Goal: Navigation & Orientation: Find specific page/section

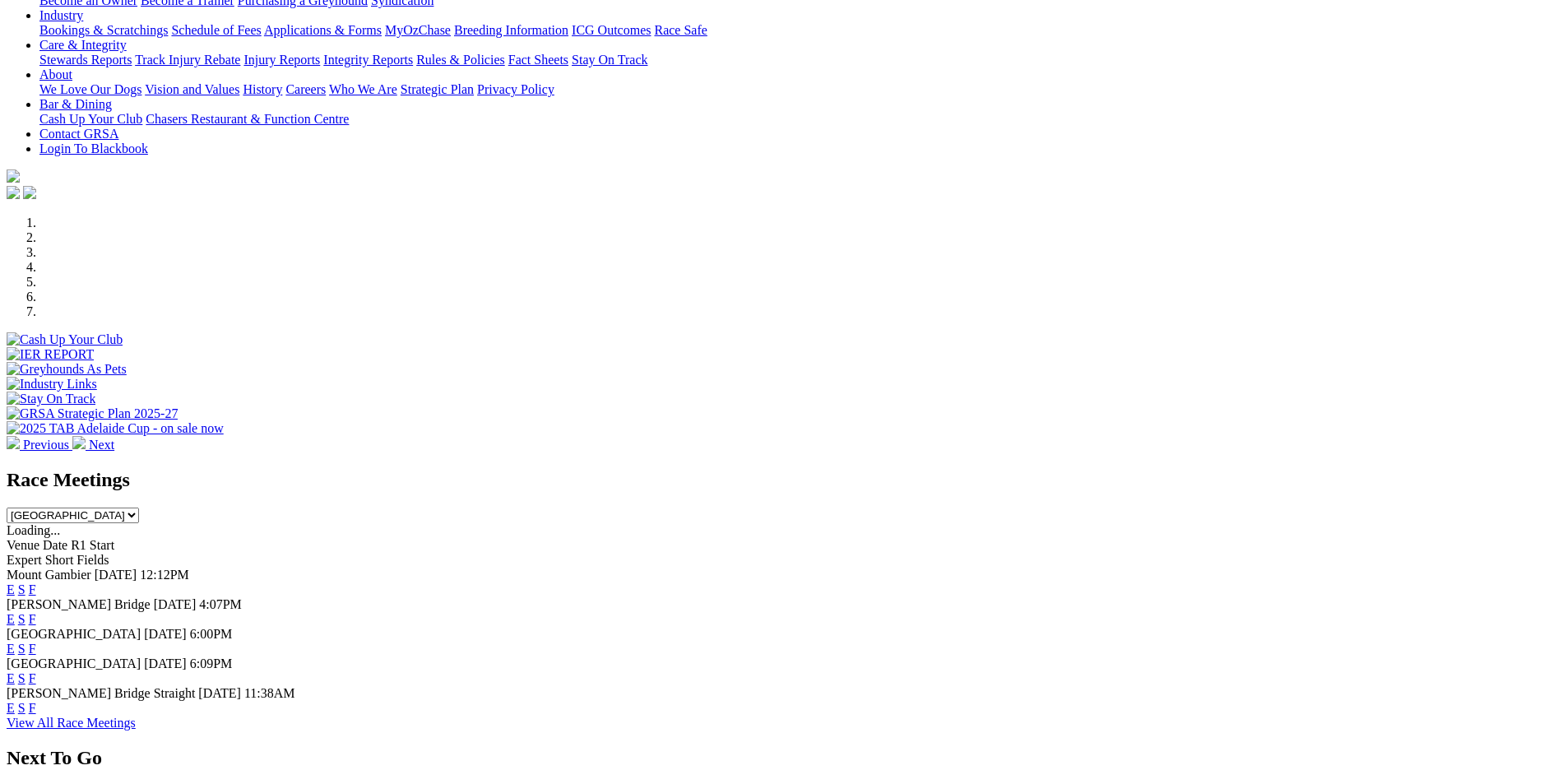
scroll to position [388, 0]
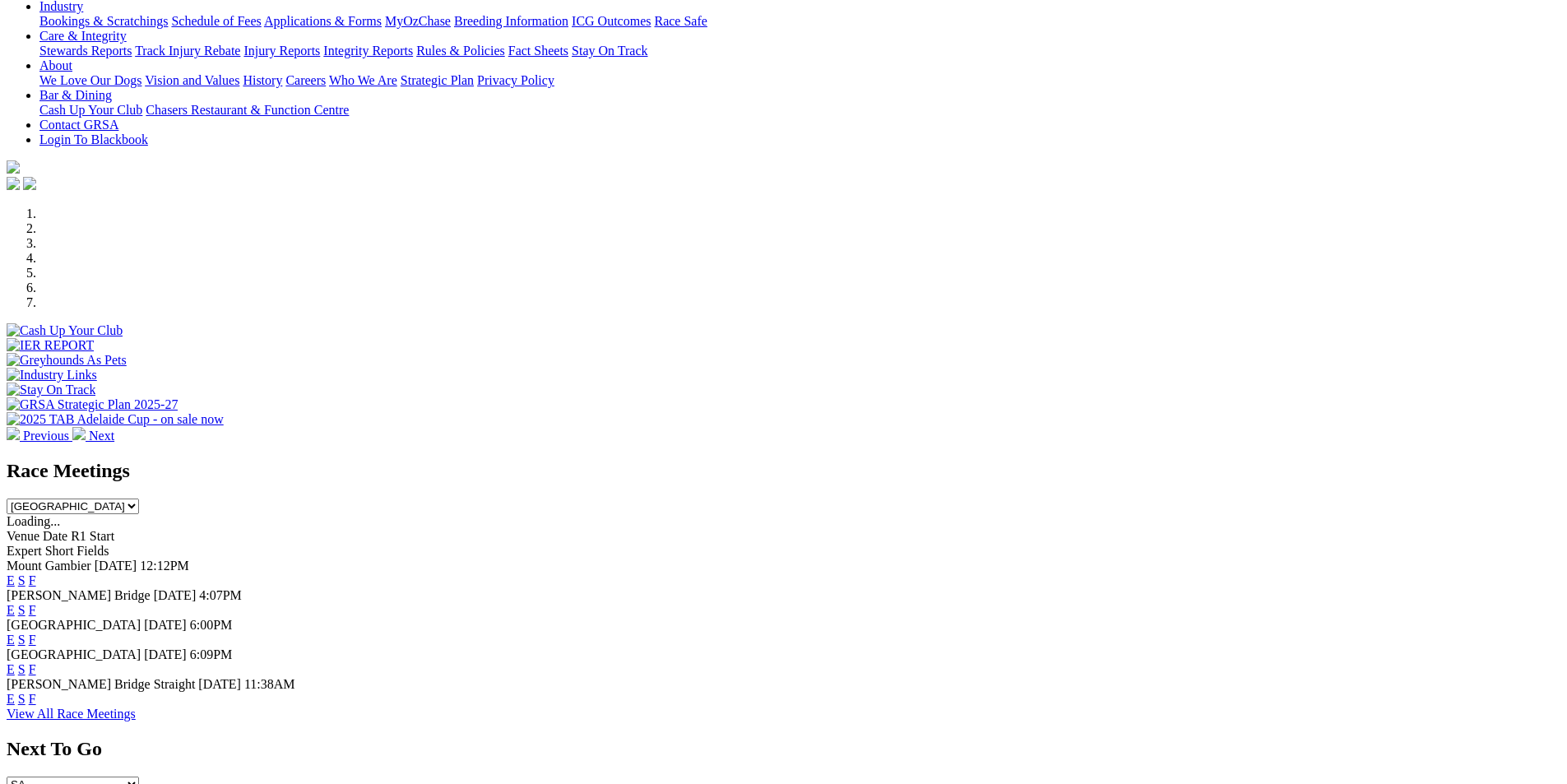
click at [36, 603] on link "F" at bounding box center [32, 610] width 8 height 14
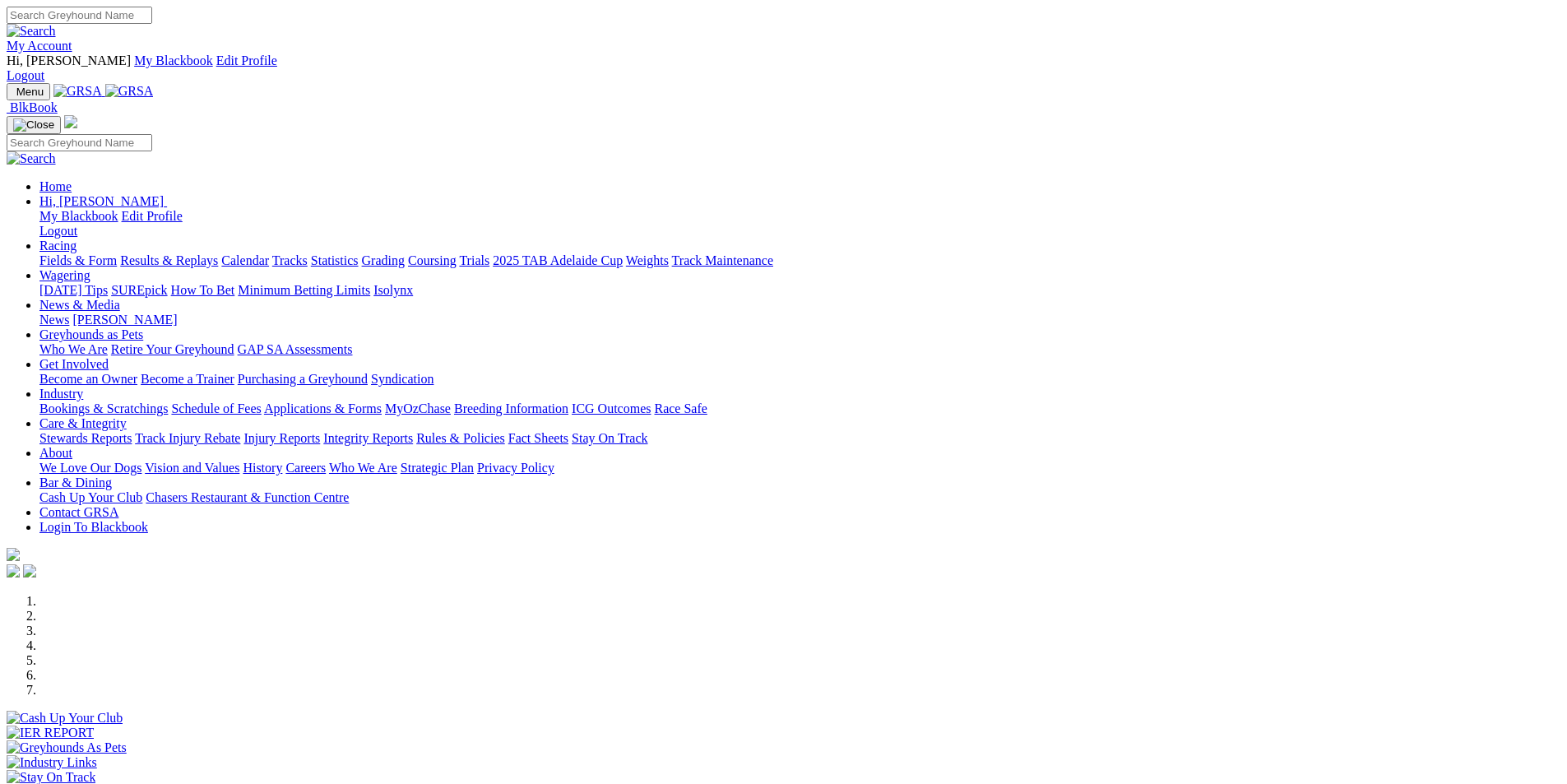
scroll to position [388, 0]
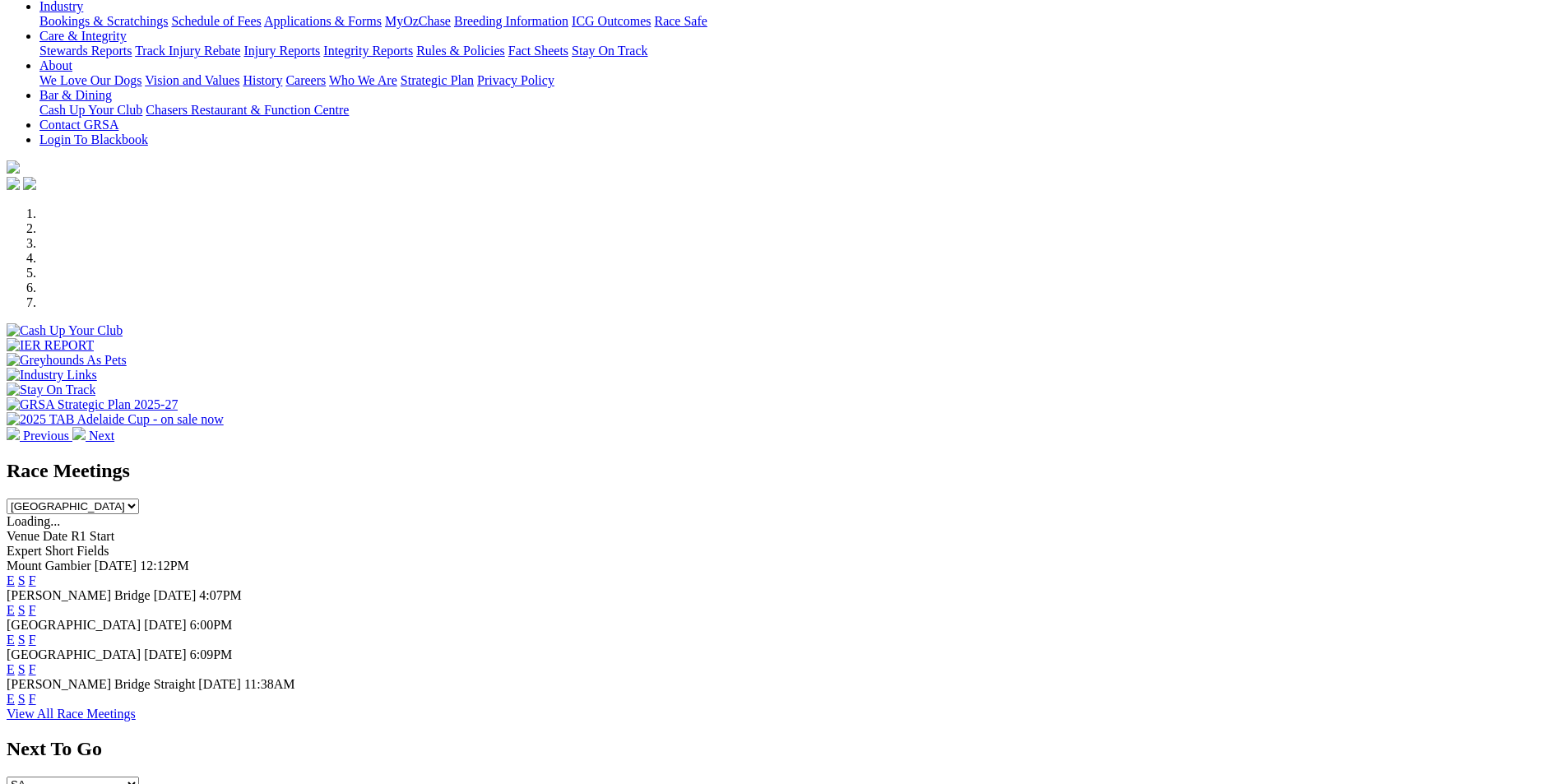
click at [15, 603] on link "E" at bounding box center [11, 610] width 9 height 14
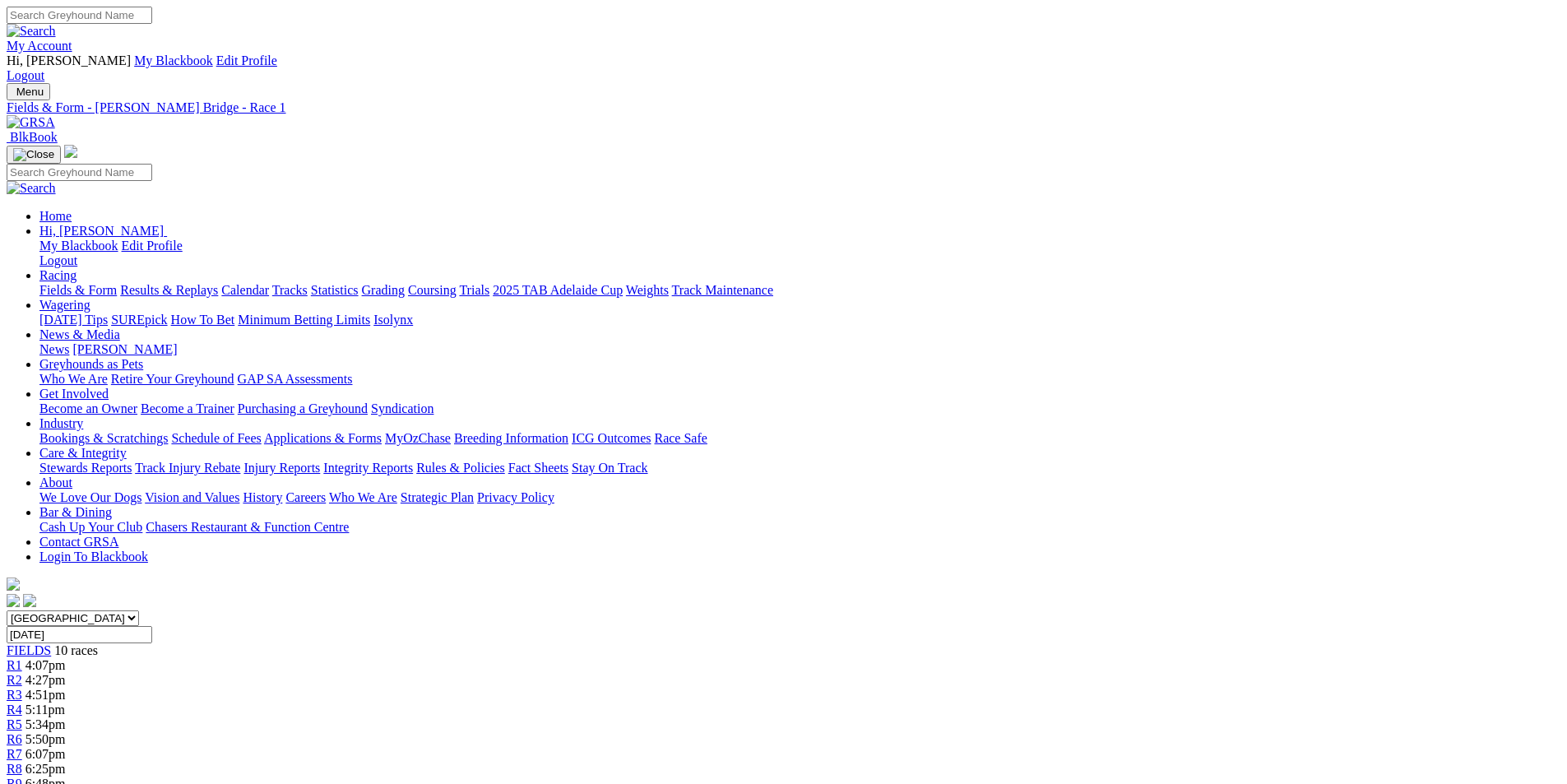
click at [22, 776] on link "R9" at bounding box center [15, 783] width 16 height 14
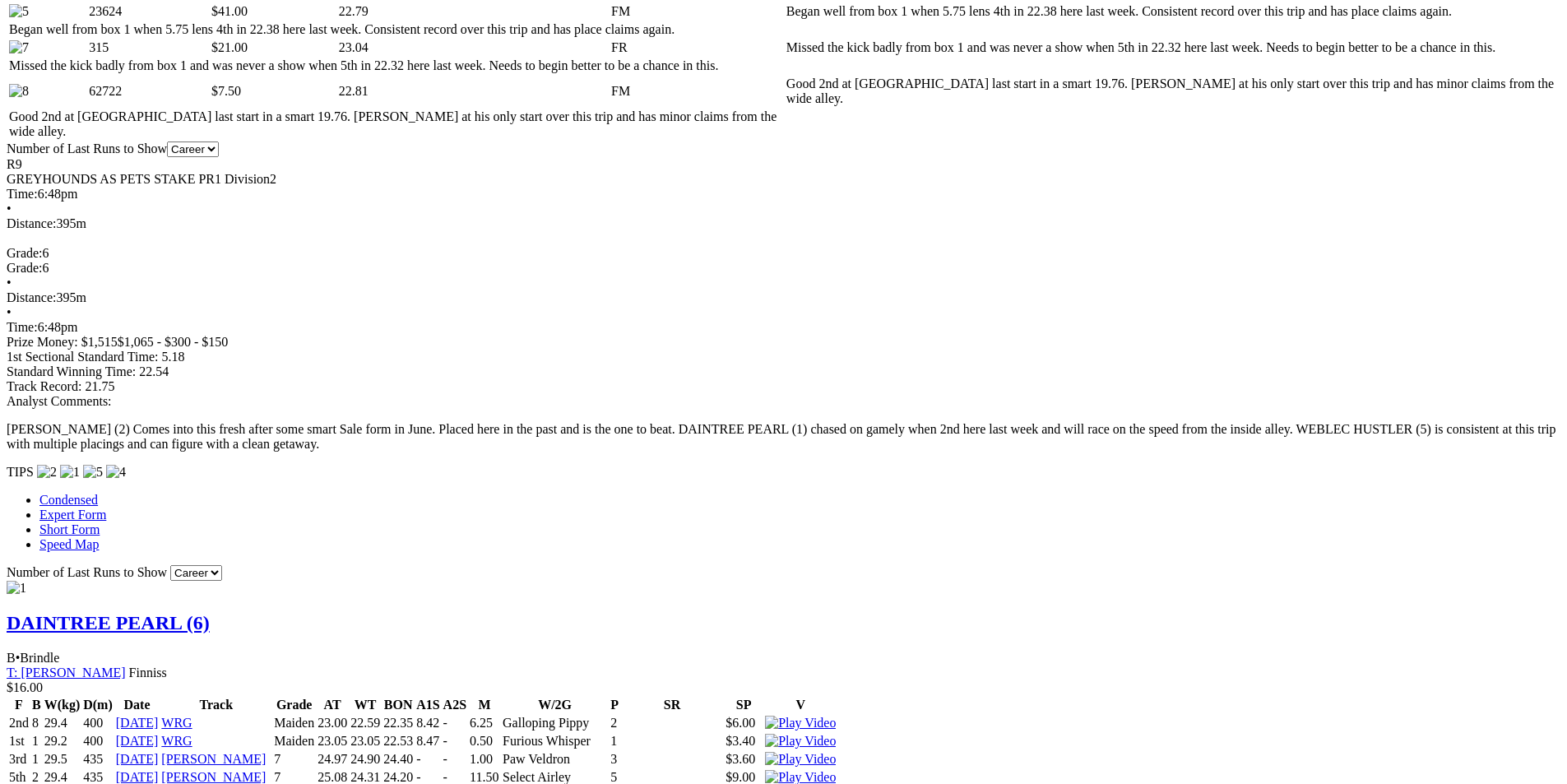
scroll to position [1092, 0]
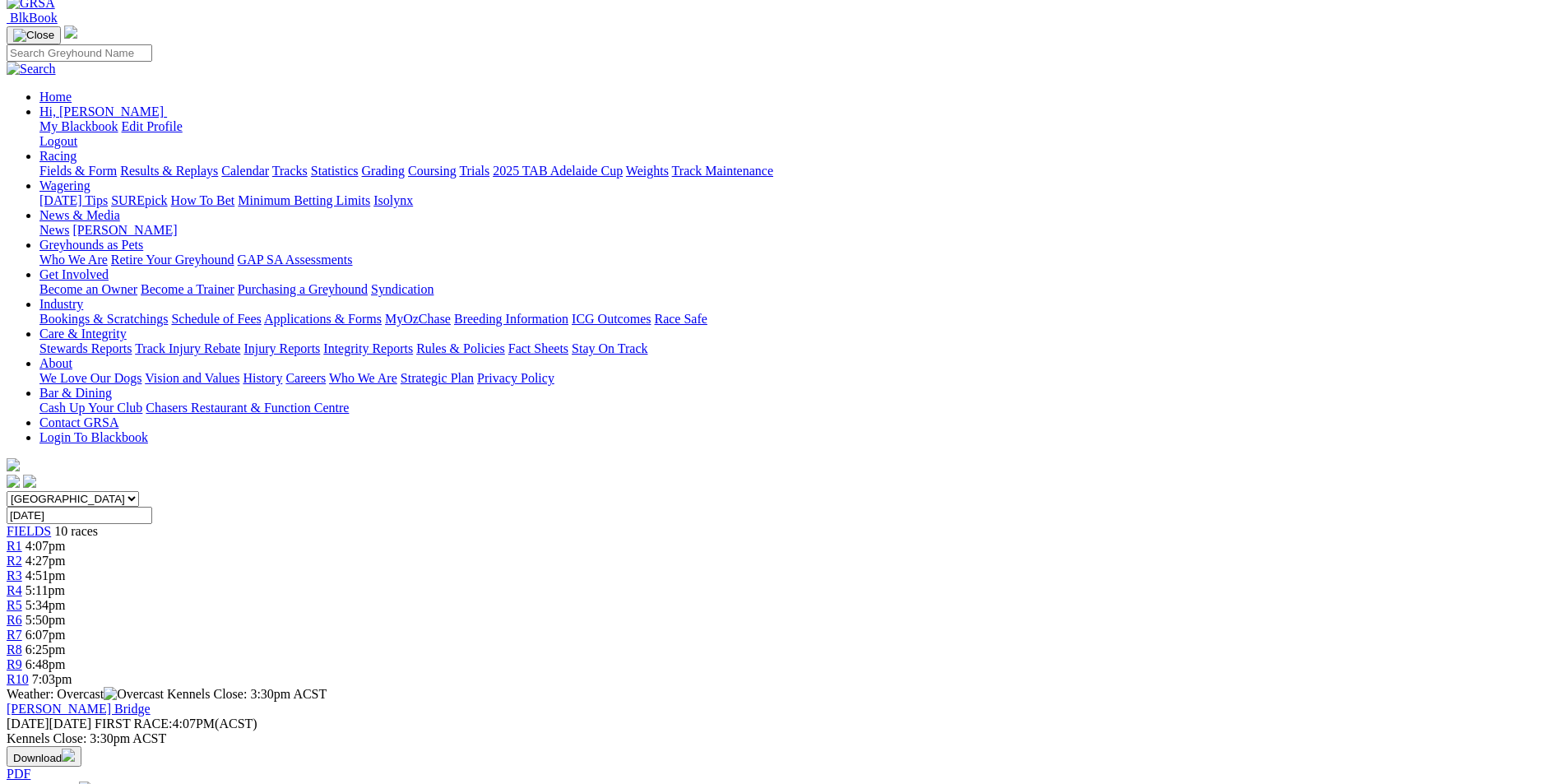
scroll to position [0, 0]
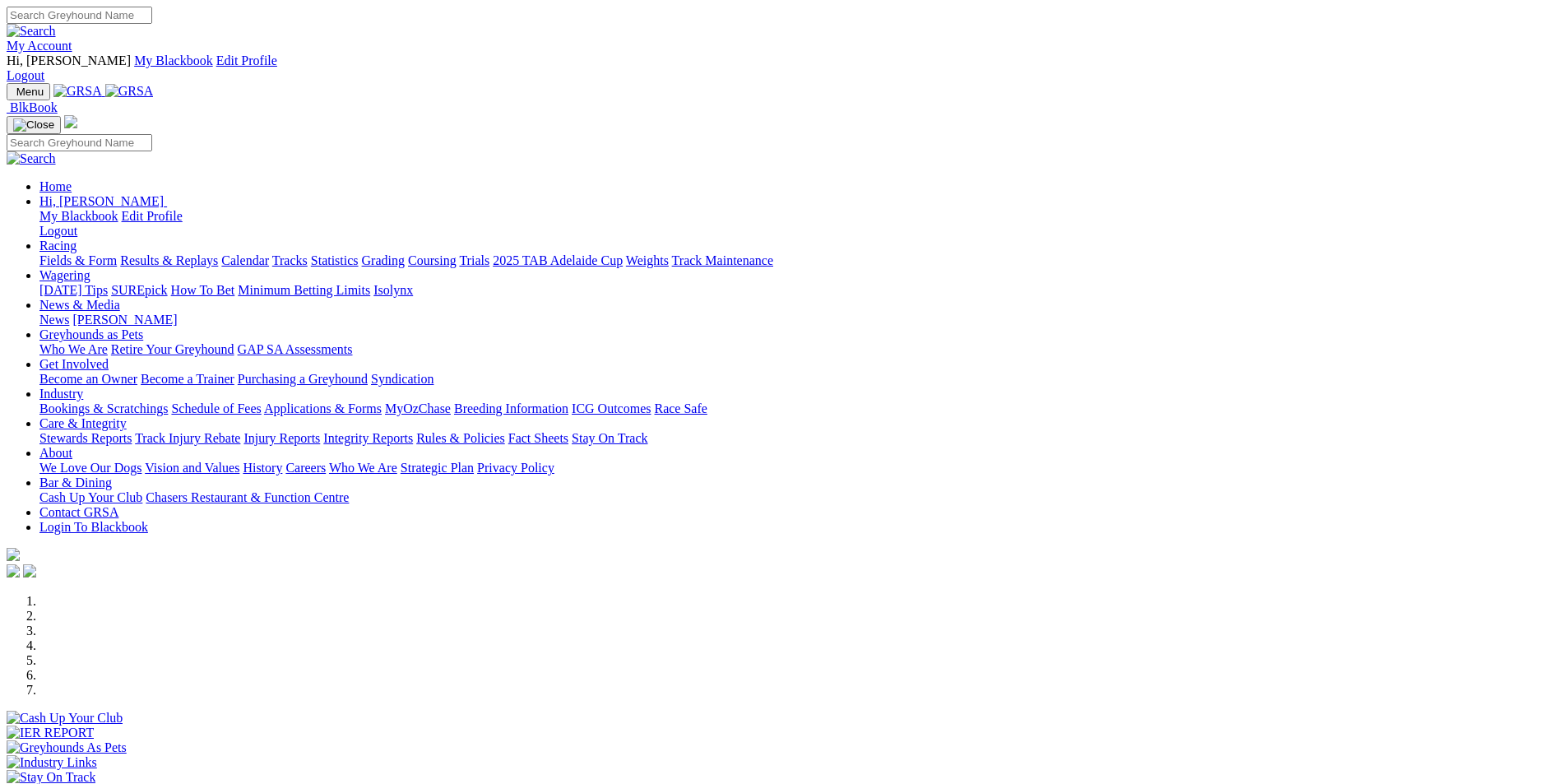
scroll to position [388, 0]
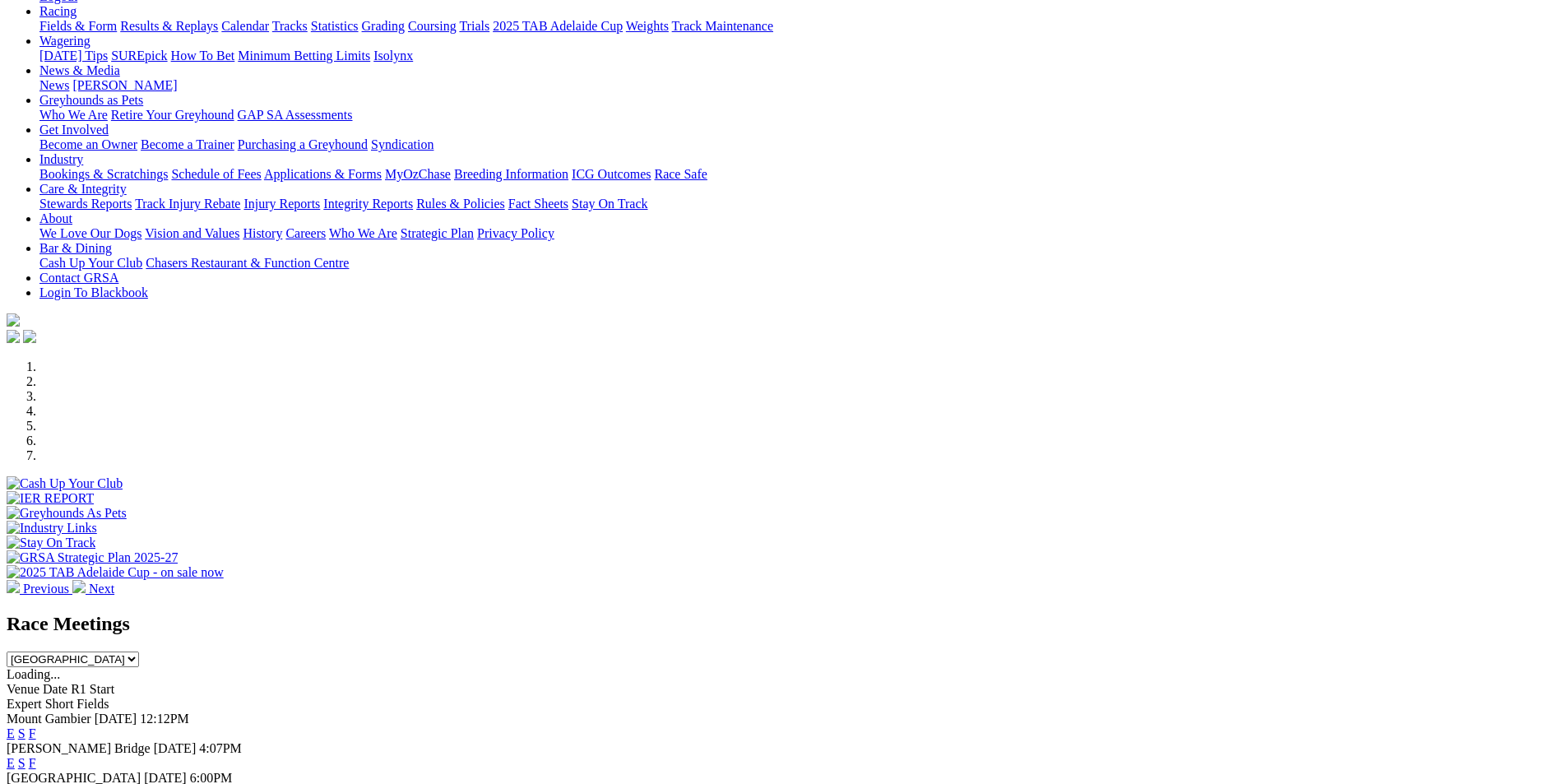
scroll to position [0, 0]
